Goal: Task Accomplishment & Management: Manage account settings

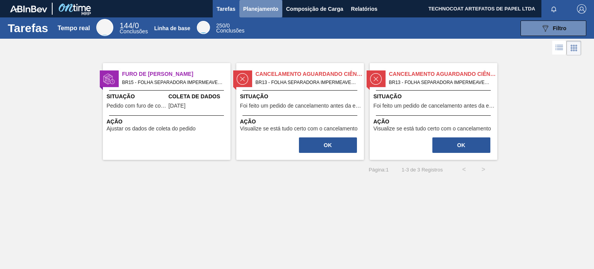
click at [252, 10] on font "Planejamento" at bounding box center [260, 9] width 35 height 6
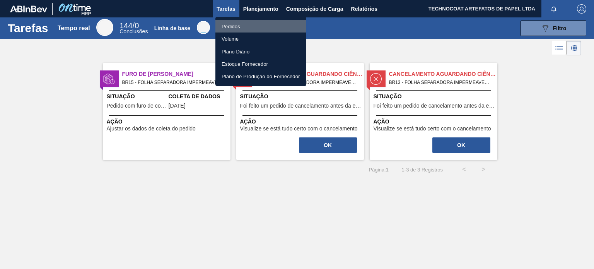
click at [248, 26] on li "Pedidos" at bounding box center [260, 26] width 91 height 12
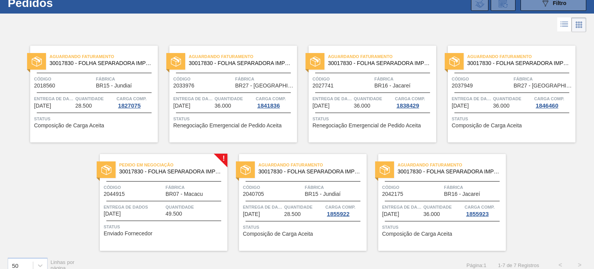
scroll to position [35, 0]
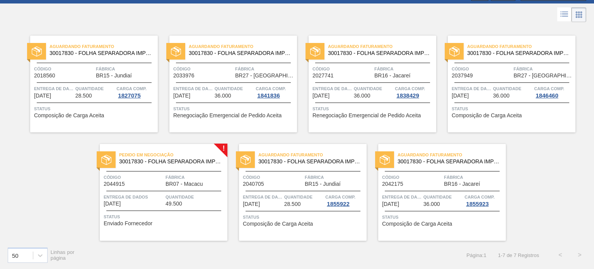
click at [152, 153] on font "Pedido em Negociação" at bounding box center [146, 154] width 55 height 5
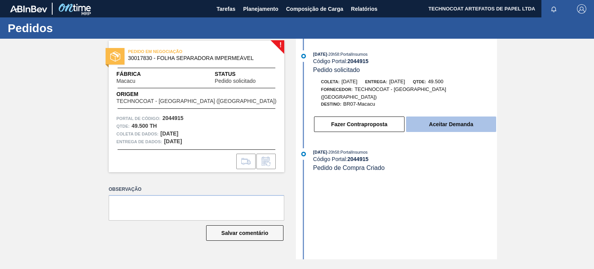
click at [432, 121] on font "Aceitar Demanda" at bounding box center [451, 124] width 44 height 6
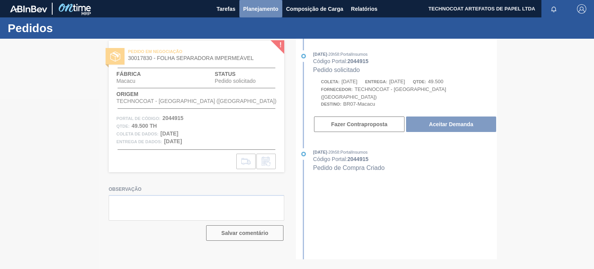
click at [253, 12] on font "Planejamento" at bounding box center [260, 9] width 35 height 6
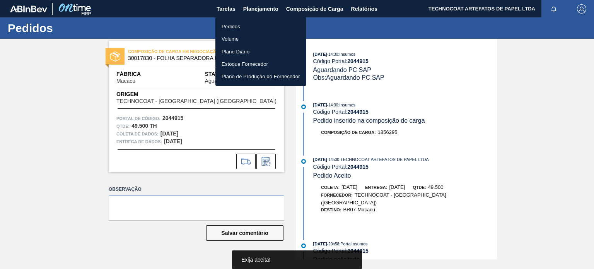
click at [250, 26] on li "Pedidos" at bounding box center [260, 26] width 91 height 12
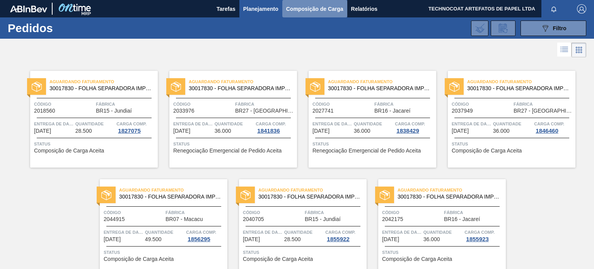
click at [301, 10] on font "Composição de Carga" at bounding box center [314, 9] width 57 height 6
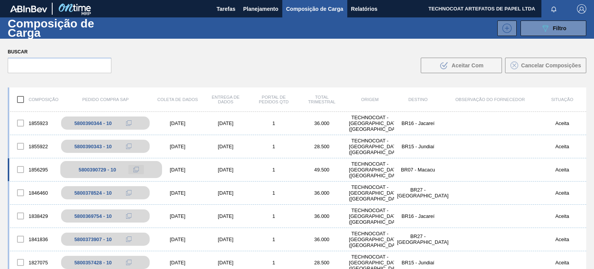
click at [136, 171] on icon at bounding box center [135, 169] width 5 height 5
